Goal: Task Accomplishment & Management: Use online tool/utility

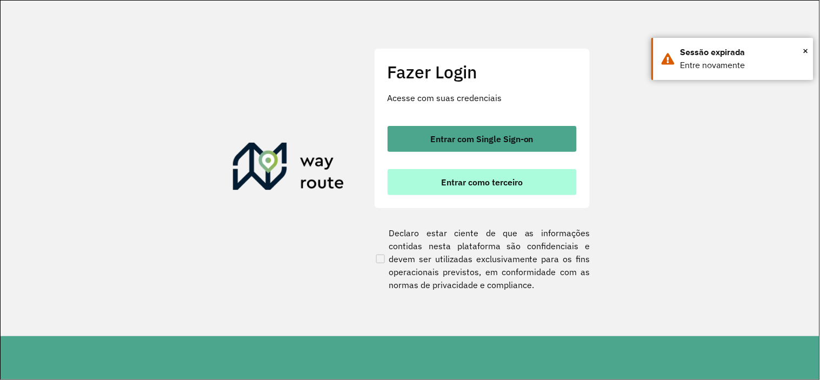
click at [494, 180] on span "Entrar como terceiro" at bounding box center [482, 182] width 82 height 9
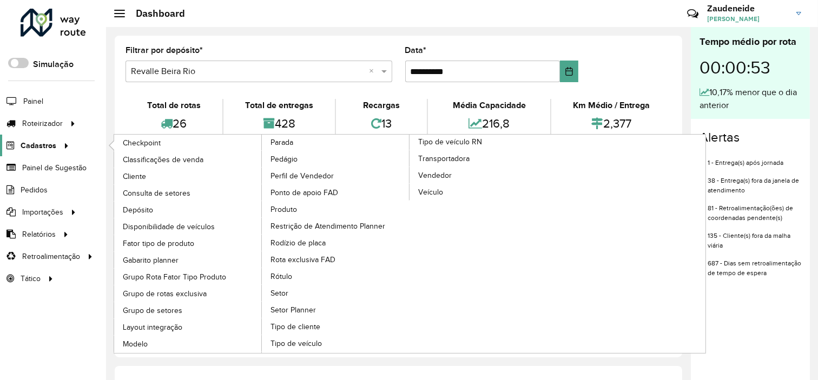
click at [53, 144] on span "Cadastros" at bounding box center [39, 145] width 36 height 11
click at [144, 175] on span "Cliente" at bounding box center [135, 176] width 25 height 11
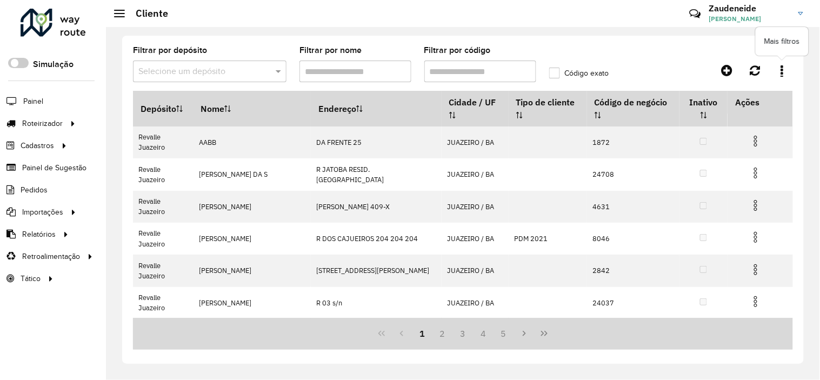
click at [783, 71] on icon at bounding box center [783, 70] width 3 height 12
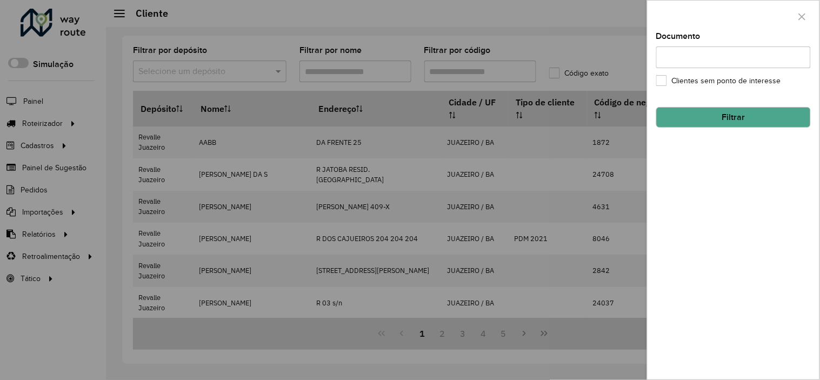
click at [263, 71] on div at bounding box center [410, 190] width 820 height 380
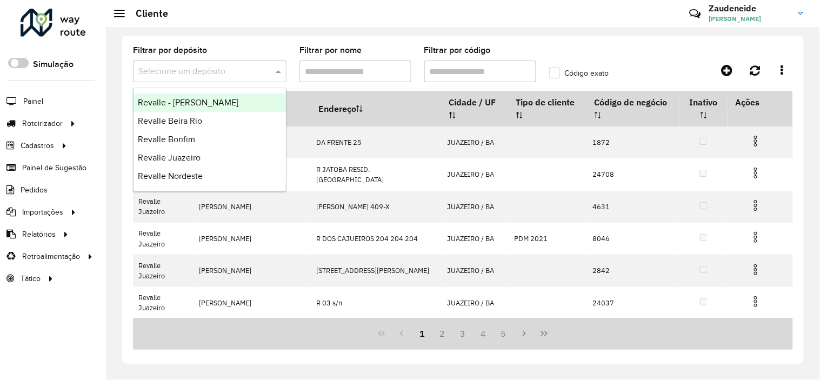
click at [280, 74] on span at bounding box center [280, 71] width 14 height 13
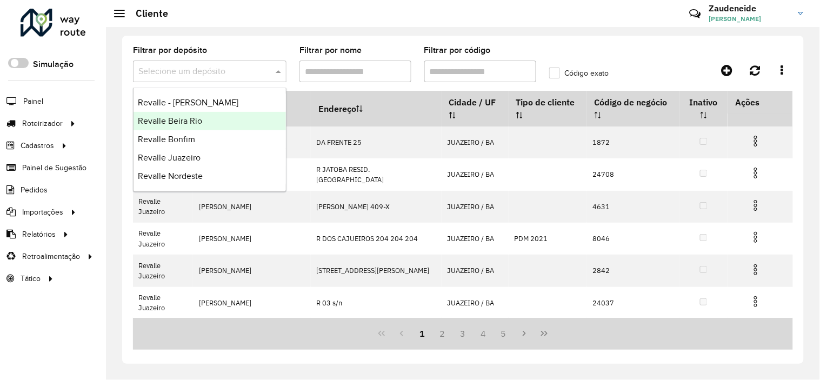
click at [192, 121] on span "Revalle Beira Rio" at bounding box center [170, 120] width 64 height 9
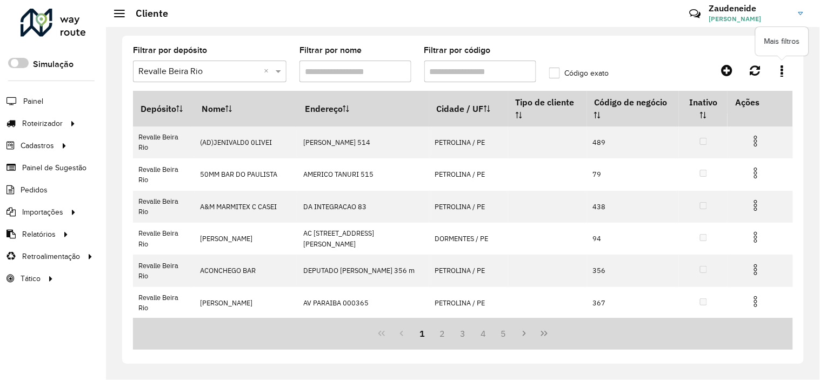
click at [782, 71] on icon at bounding box center [783, 70] width 3 height 12
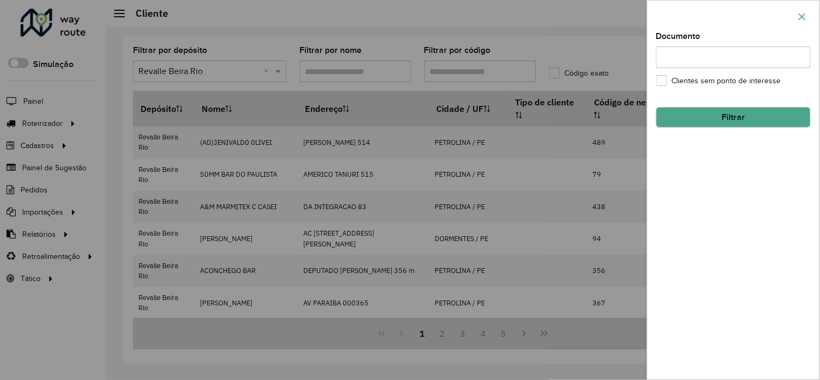
click at [805, 17] on icon "button" at bounding box center [802, 16] width 9 height 9
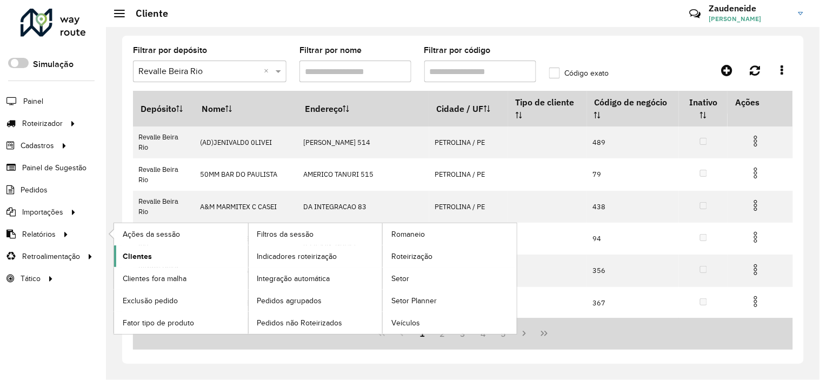
click at [134, 260] on span "Clientes" at bounding box center [137, 256] width 29 height 11
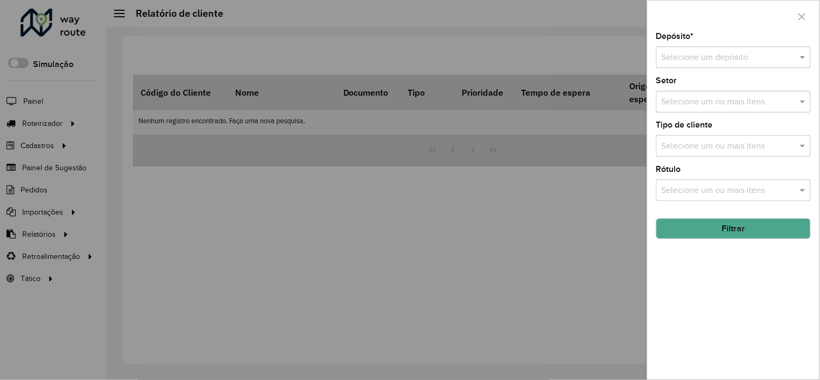
click at [691, 58] on input "text" at bounding box center [723, 57] width 122 height 13
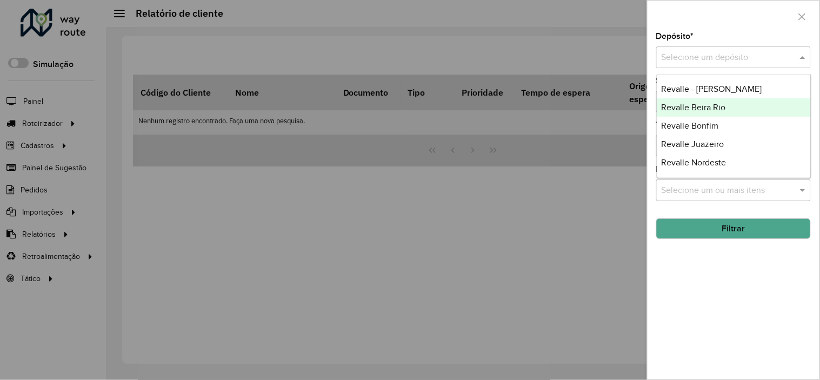
click at [700, 108] on span "Revalle Beira Rio" at bounding box center [694, 107] width 64 height 9
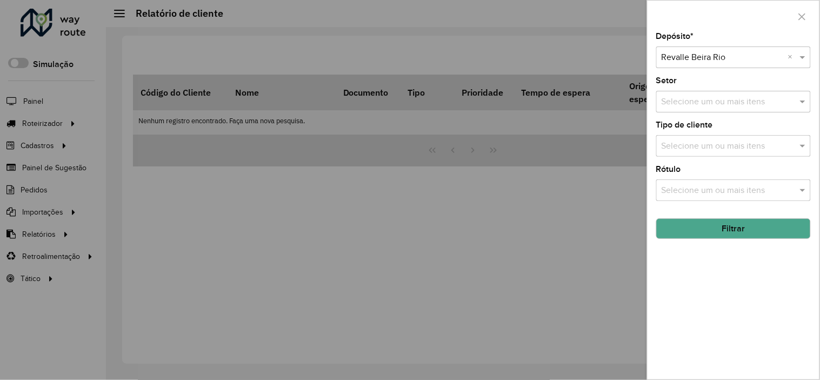
click at [779, 100] on input "text" at bounding box center [728, 102] width 138 height 13
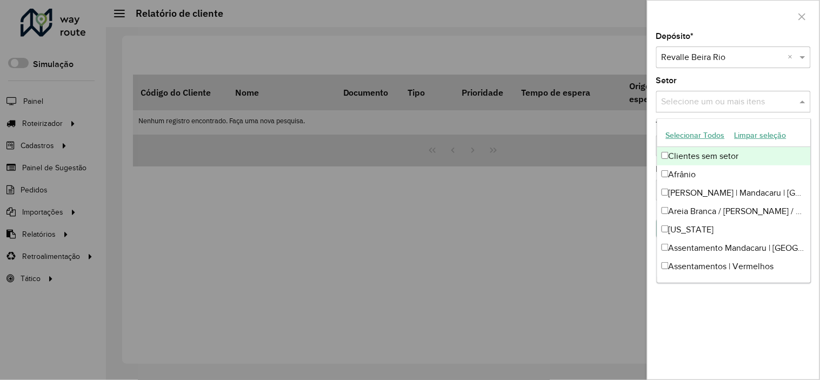
click at [555, 250] on div at bounding box center [410, 190] width 820 height 380
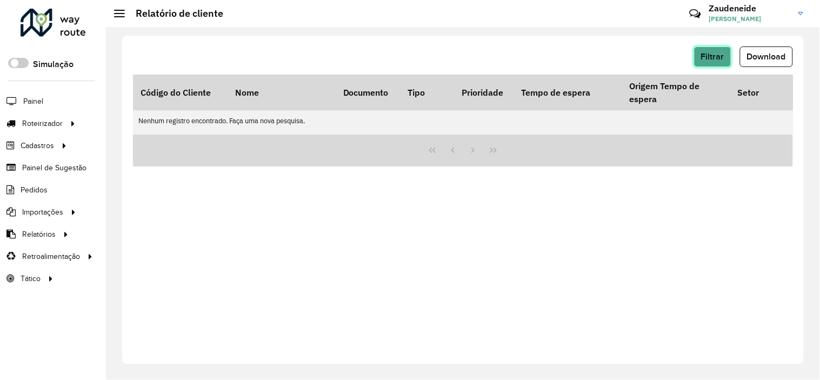
click at [712, 53] on span "Filtrar" at bounding box center [713, 56] width 23 height 9
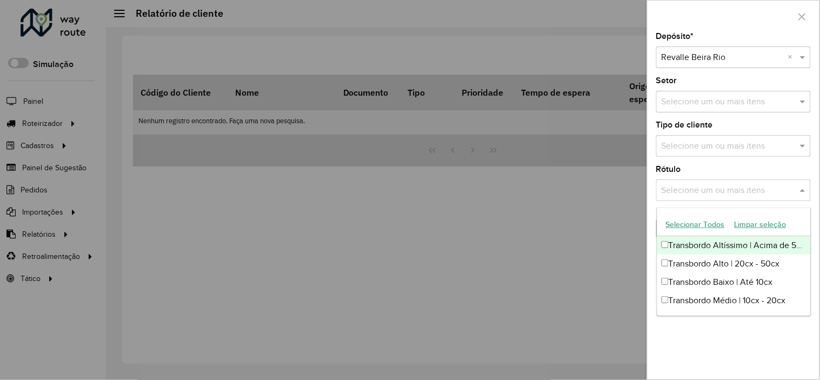
click at [709, 191] on input "text" at bounding box center [728, 190] width 138 height 13
click at [580, 213] on div at bounding box center [410, 190] width 820 height 380
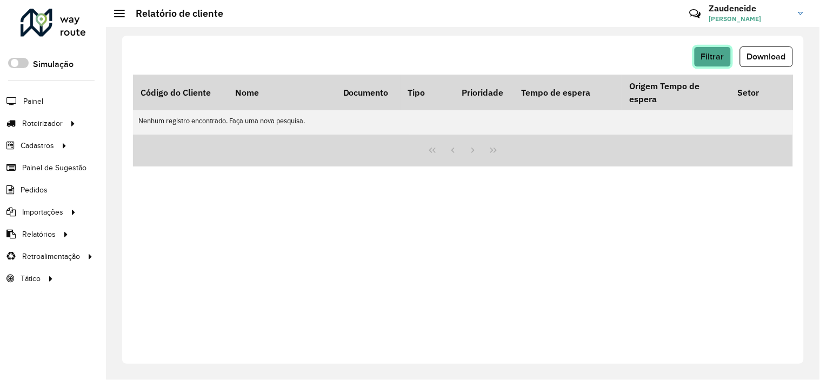
click at [718, 61] on span "Filtrar" at bounding box center [713, 56] width 23 height 9
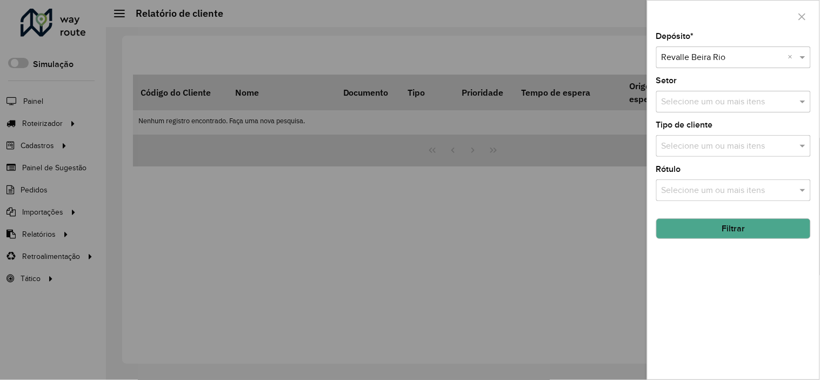
click at [733, 226] on button "Filtrar" at bounding box center [734, 229] width 155 height 21
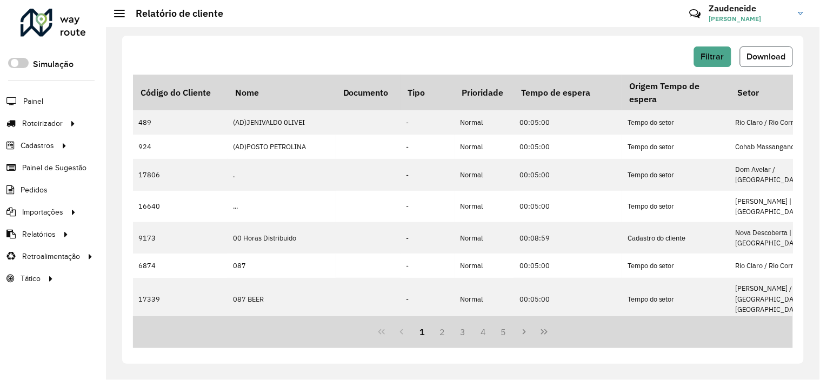
click at [775, 56] on span "Download" at bounding box center [766, 56] width 39 height 9
